Goal: Task Accomplishment & Management: Use online tool/utility

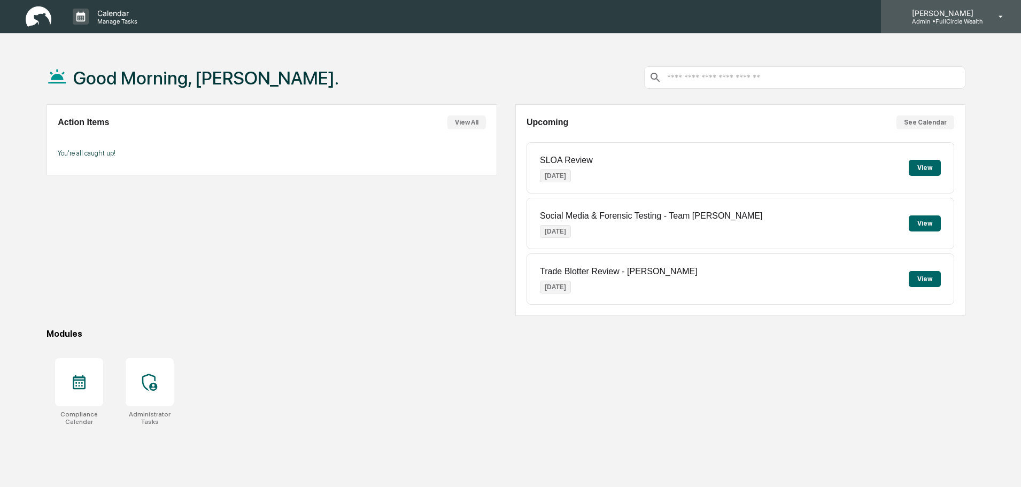
click at [987, 21] on div "Leo Abundez Admin • FullCircle Wealth" at bounding box center [951, 16] width 140 height 33
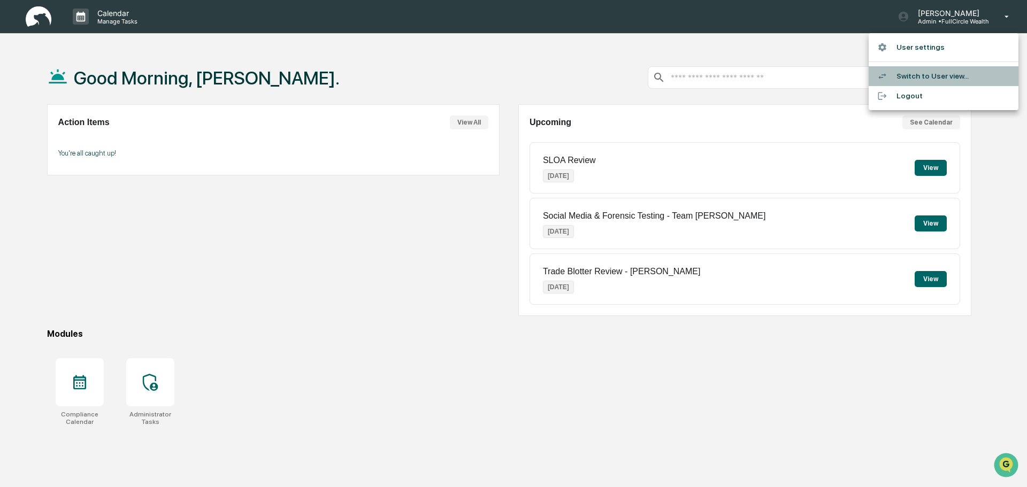
click at [926, 81] on li "Switch to User view..." at bounding box center [943, 76] width 150 height 20
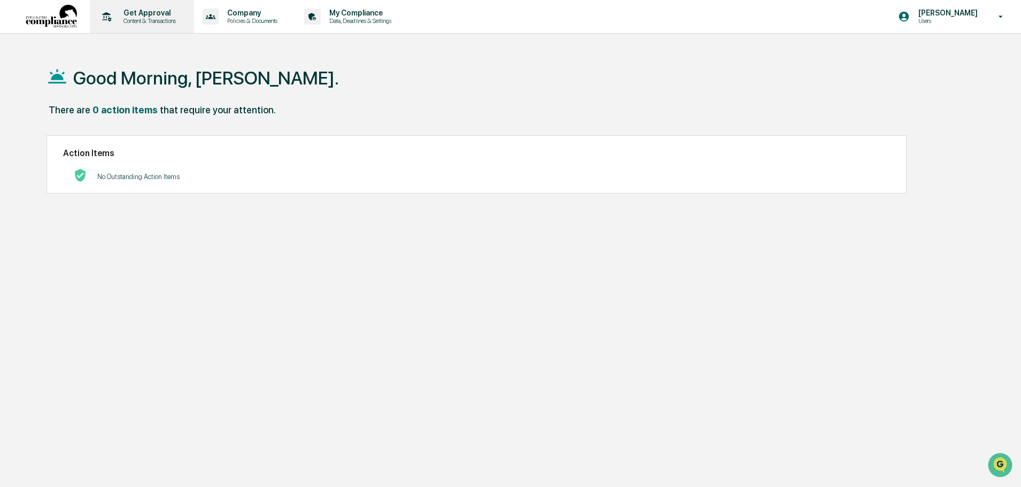
click at [154, 25] on div "Get Approval Content & Transactions" at bounding box center [141, 16] width 94 height 33
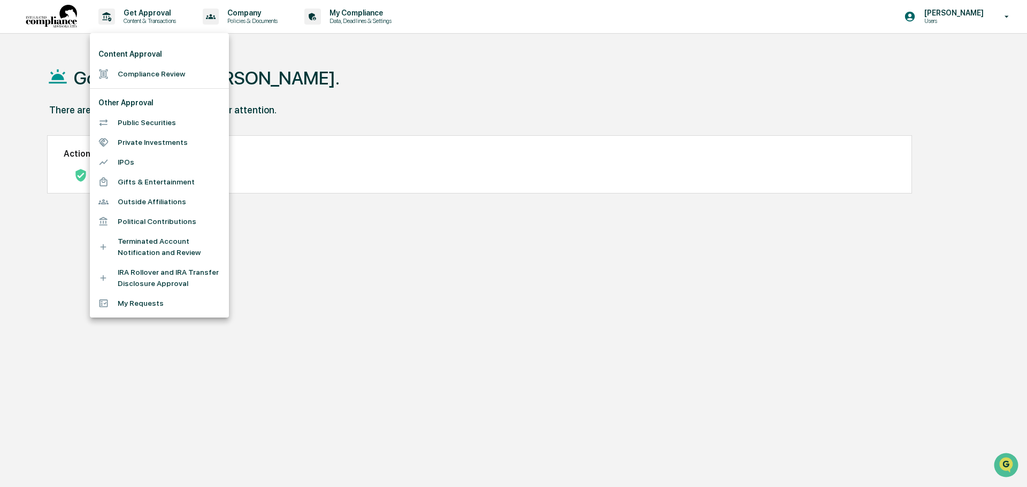
click at [385, 61] on div at bounding box center [513, 243] width 1027 height 487
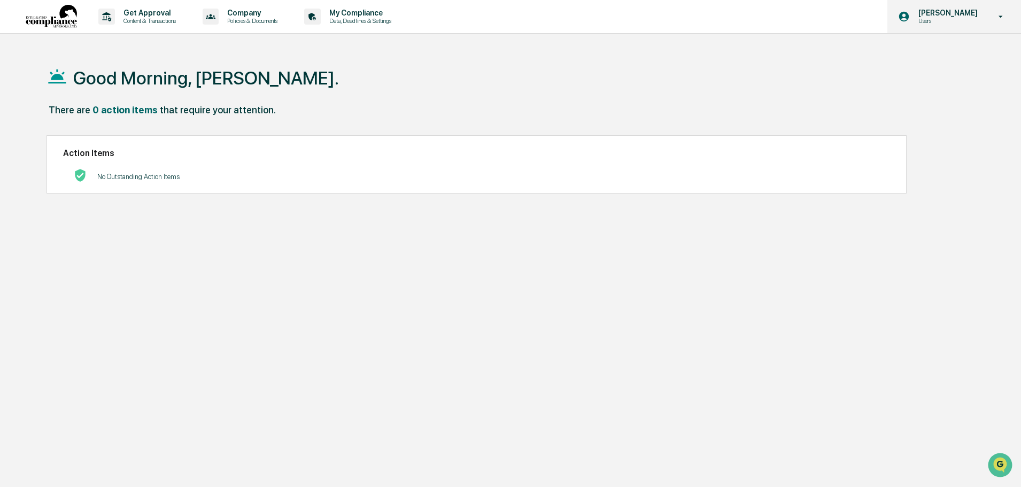
click at [927, 20] on p "Users" at bounding box center [946, 20] width 73 height 7
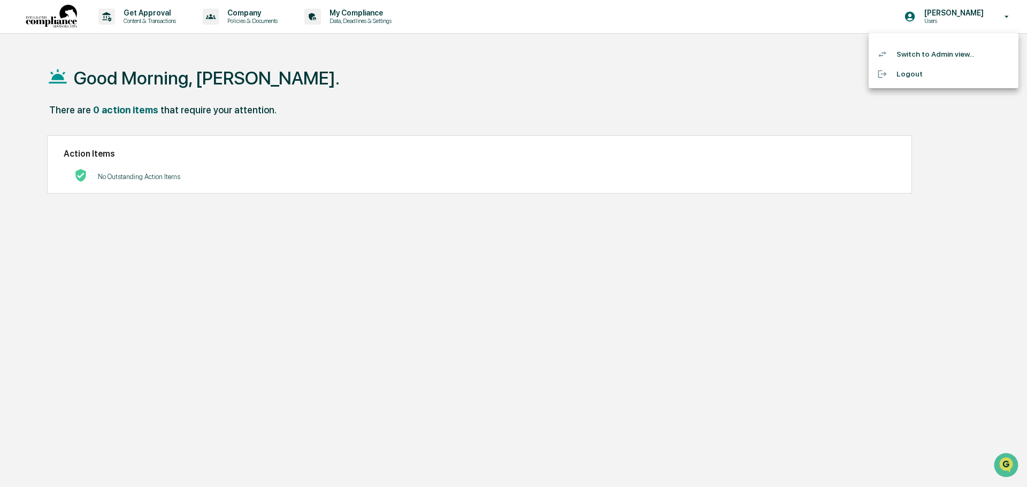
click at [932, 56] on li "Switch to Admin view..." at bounding box center [943, 54] width 150 height 20
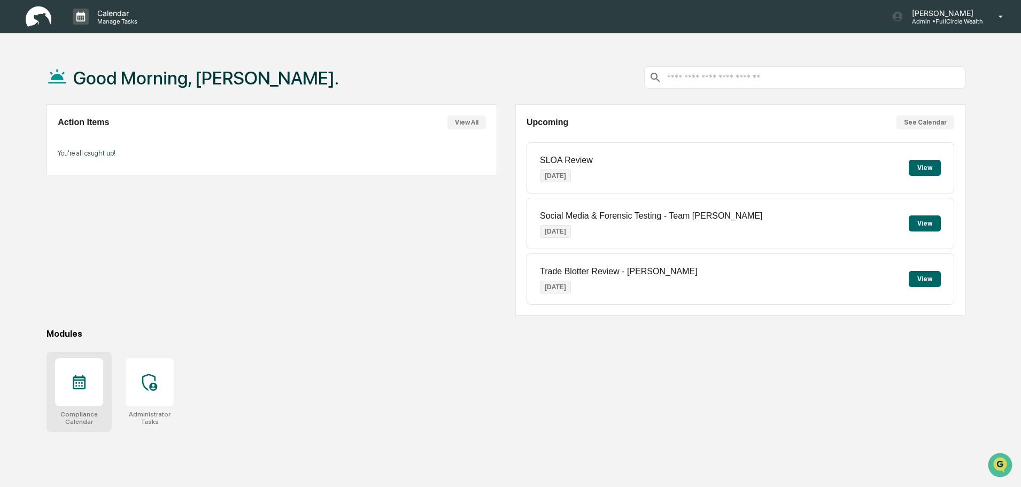
click at [96, 397] on div at bounding box center [79, 382] width 48 height 48
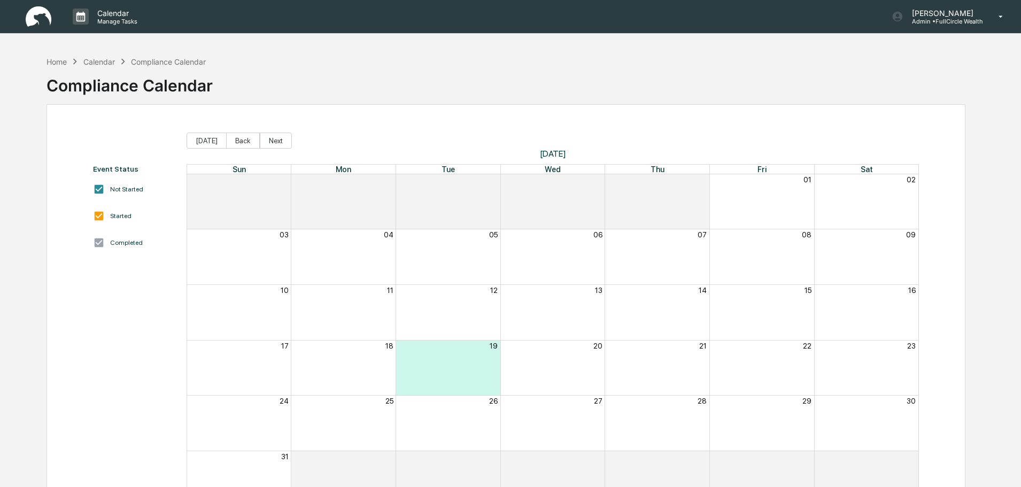
drag, startPoint x: 345, startPoint y: 164, endPoint x: 345, endPoint y: 137, distance: 26.7
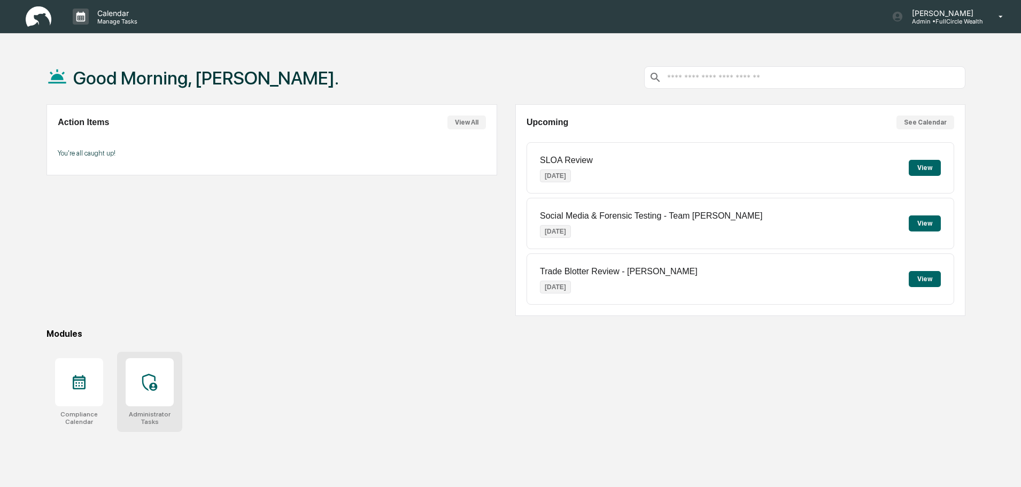
click at [149, 388] on icon at bounding box center [149, 382] width 17 height 17
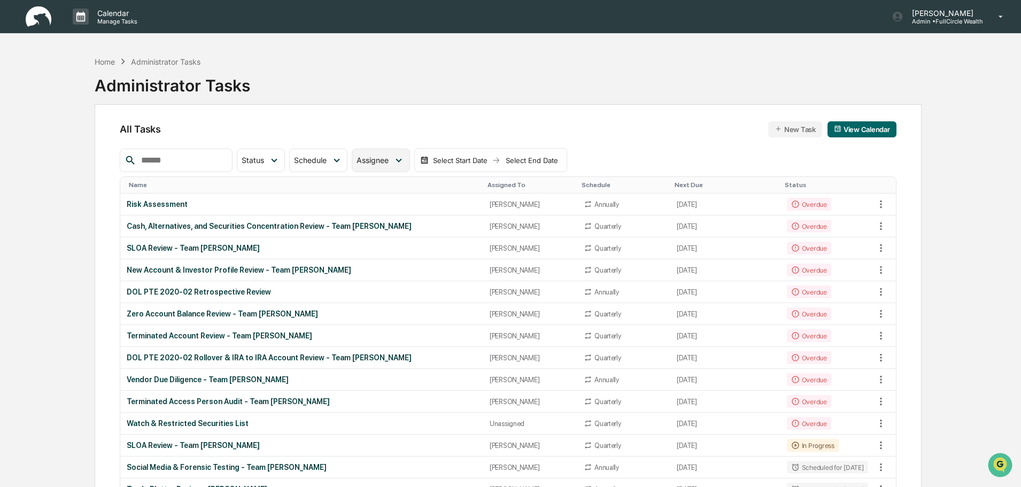
click at [388, 158] on span "Assignee" at bounding box center [373, 160] width 32 height 9
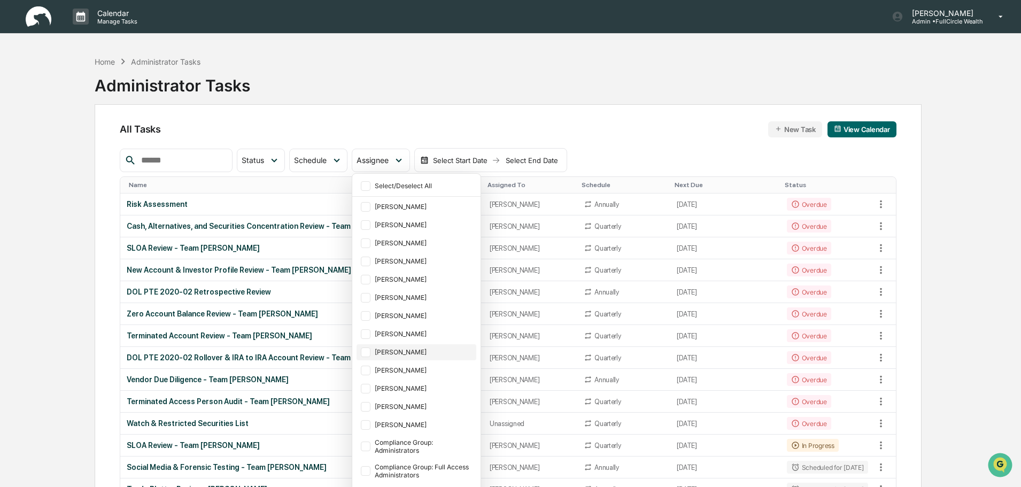
click at [419, 352] on div "[PERSON_NAME]" at bounding box center [424, 352] width 99 height 8
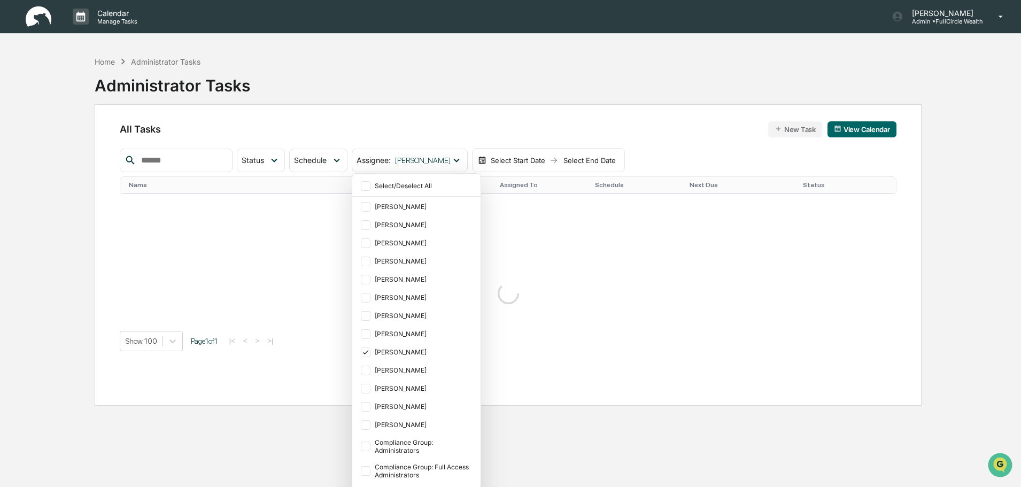
click at [491, 122] on div "All Tasks New Task View Calendar" at bounding box center [508, 129] width 776 height 16
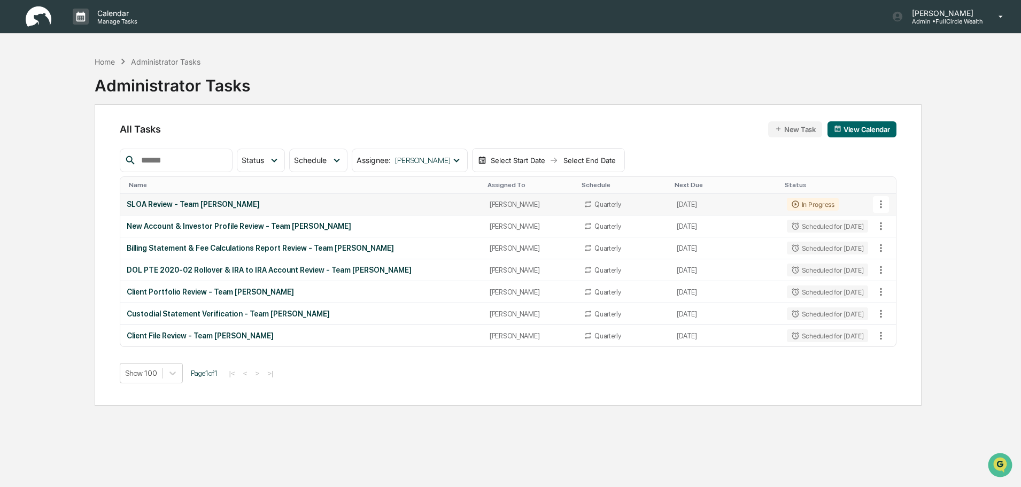
click at [188, 205] on div "SLOA Review - Team Brent" at bounding box center [302, 204] width 350 height 9
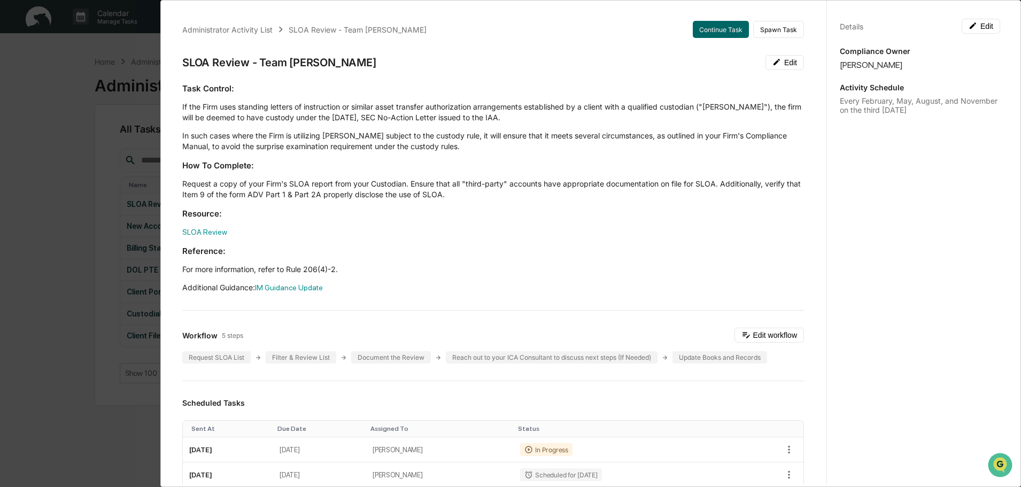
click at [79, 102] on div "Administrator Activity List SLOA Review - Team Brent Continue Task Spawn Task S…" at bounding box center [510, 243] width 1021 height 487
